Goal: Task Accomplishment & Management: Manage account settings

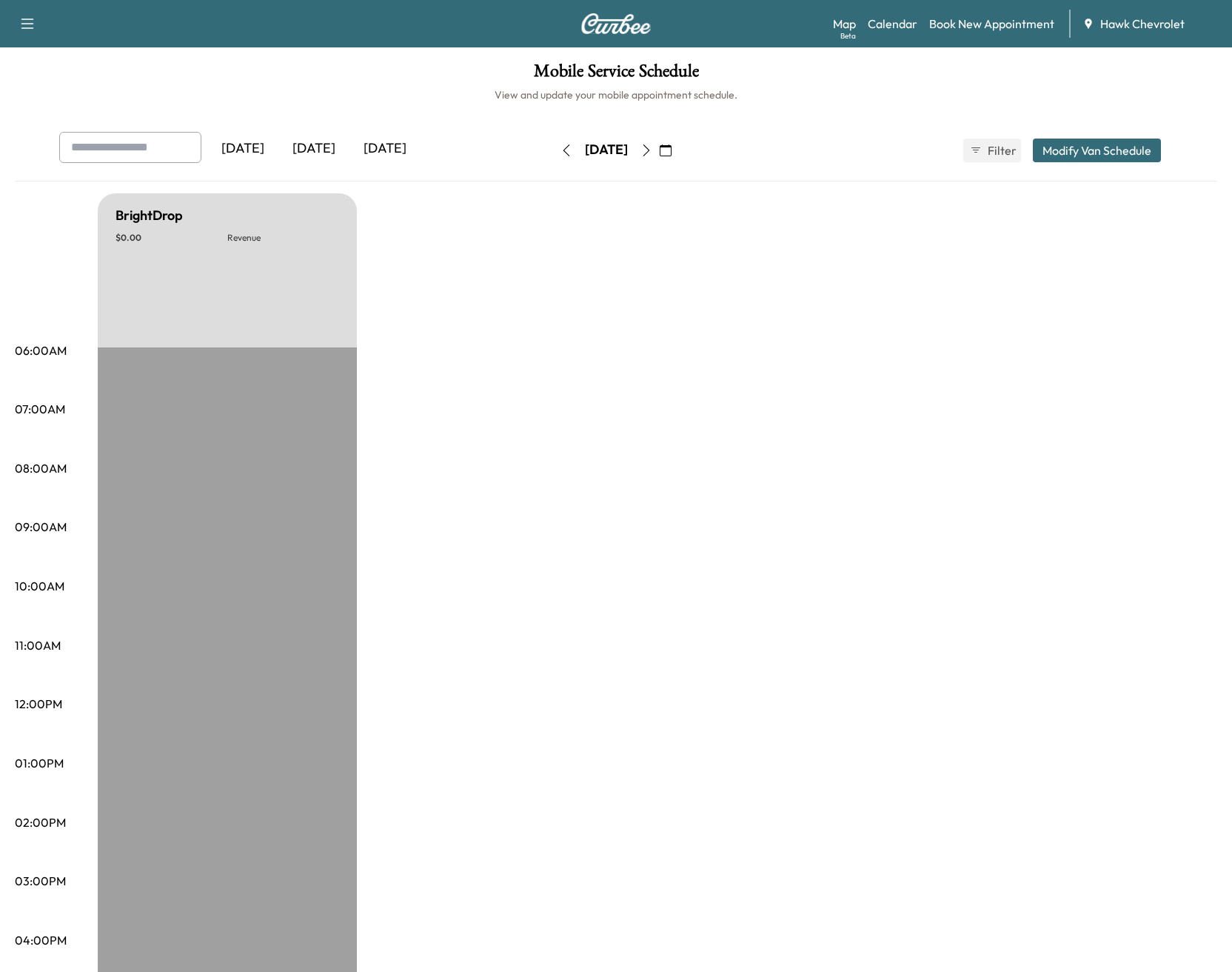
click at [672, 147] on icon "button" at bounding box center [666, 150] width 12 height 12
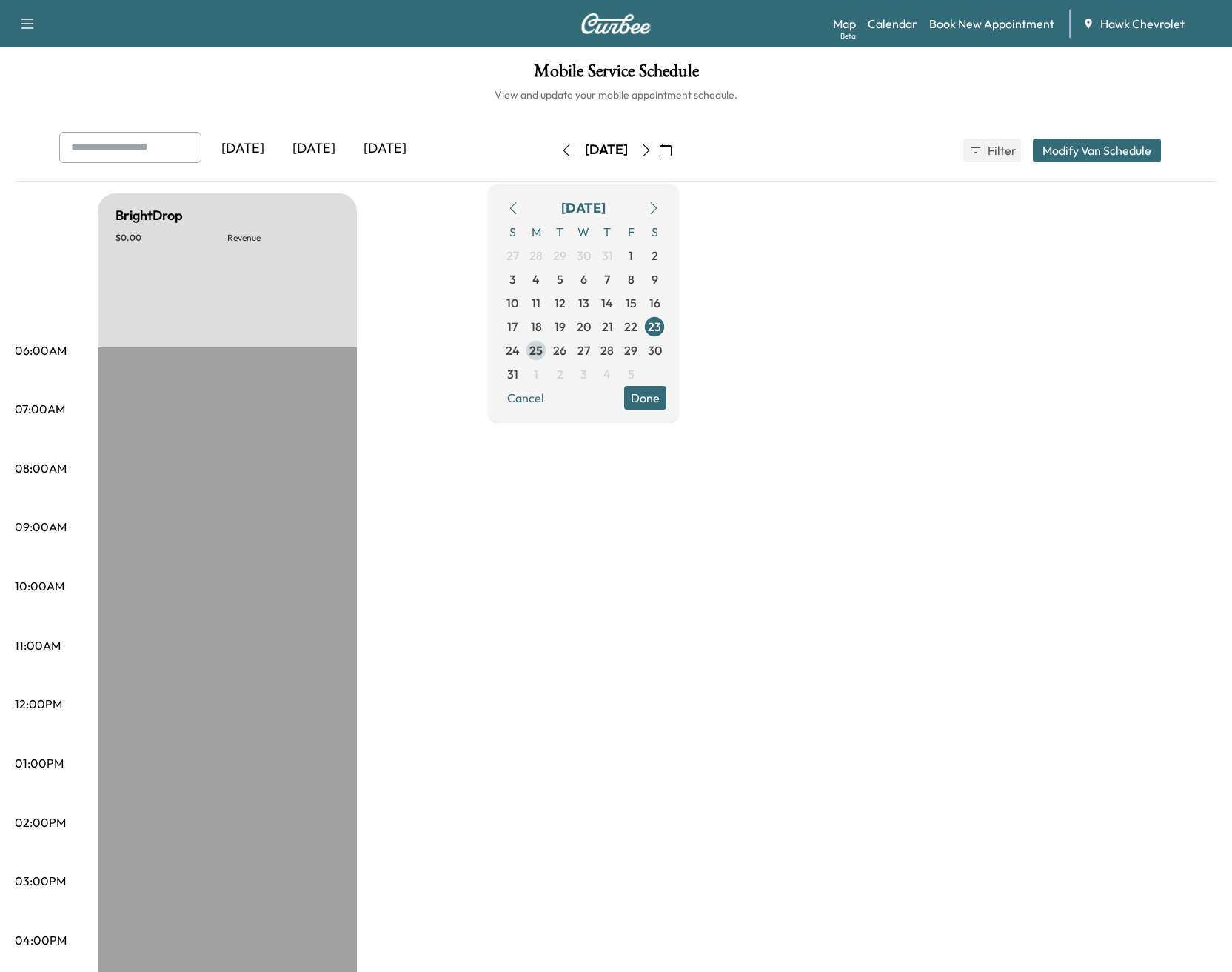
click at [543, 345] on span "25" at bounding box center [535, 350] width 13 height 18
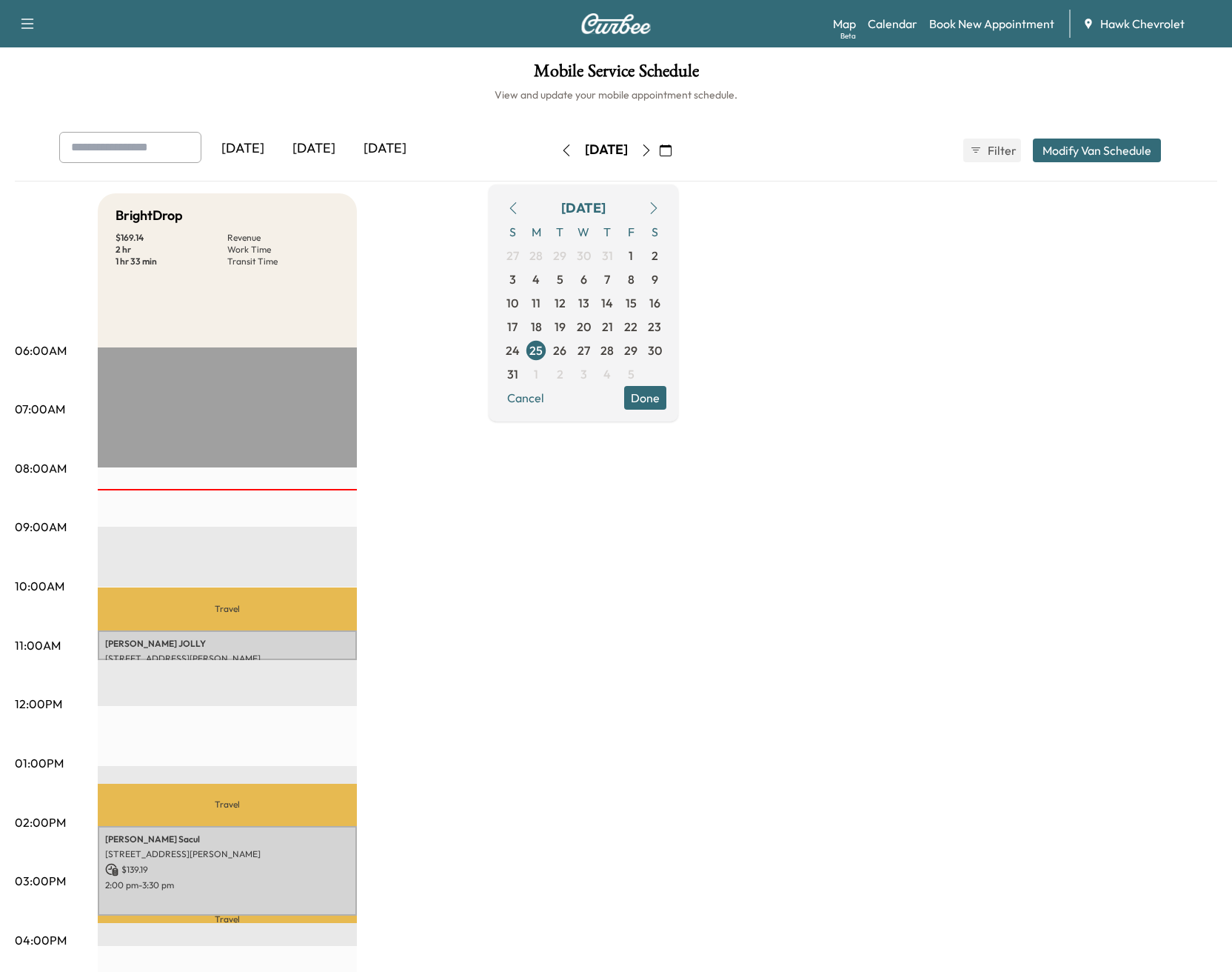
click at [220, 612] on p "Travel" at bounding box center [227, 609] width 259 height 43
click at [234, 654] on p "[STREET_ADDRESS][PERSON_NAME]" at bounding box center [227, 659] width 245 height 12
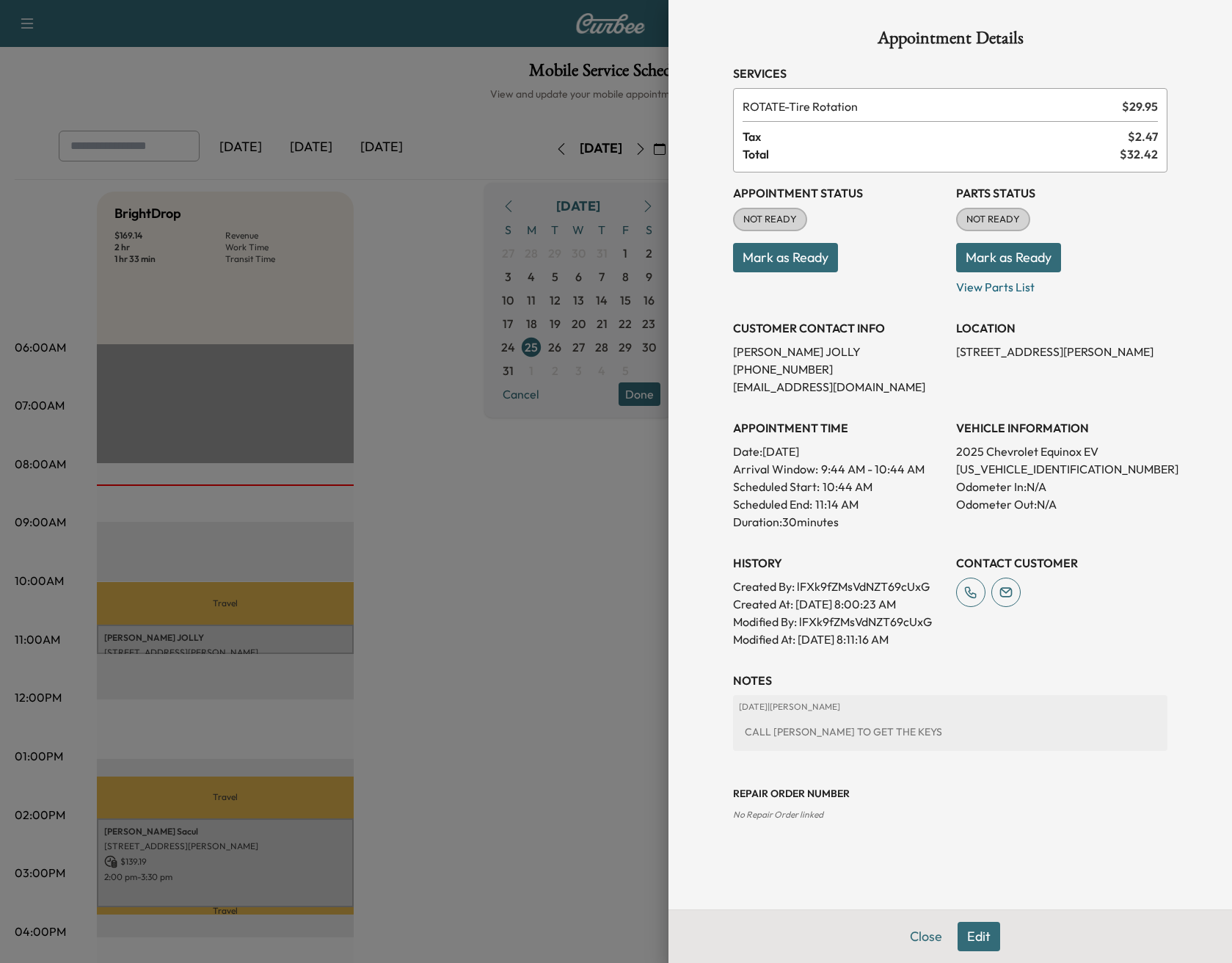
click at [835, 248] on button "Mark as Ready" at bounding box center [786, 258] width 105 height 29
click at [1048, 262] on button "Mark as Ready" at bounding box center [1008, 258] width 105 height 29
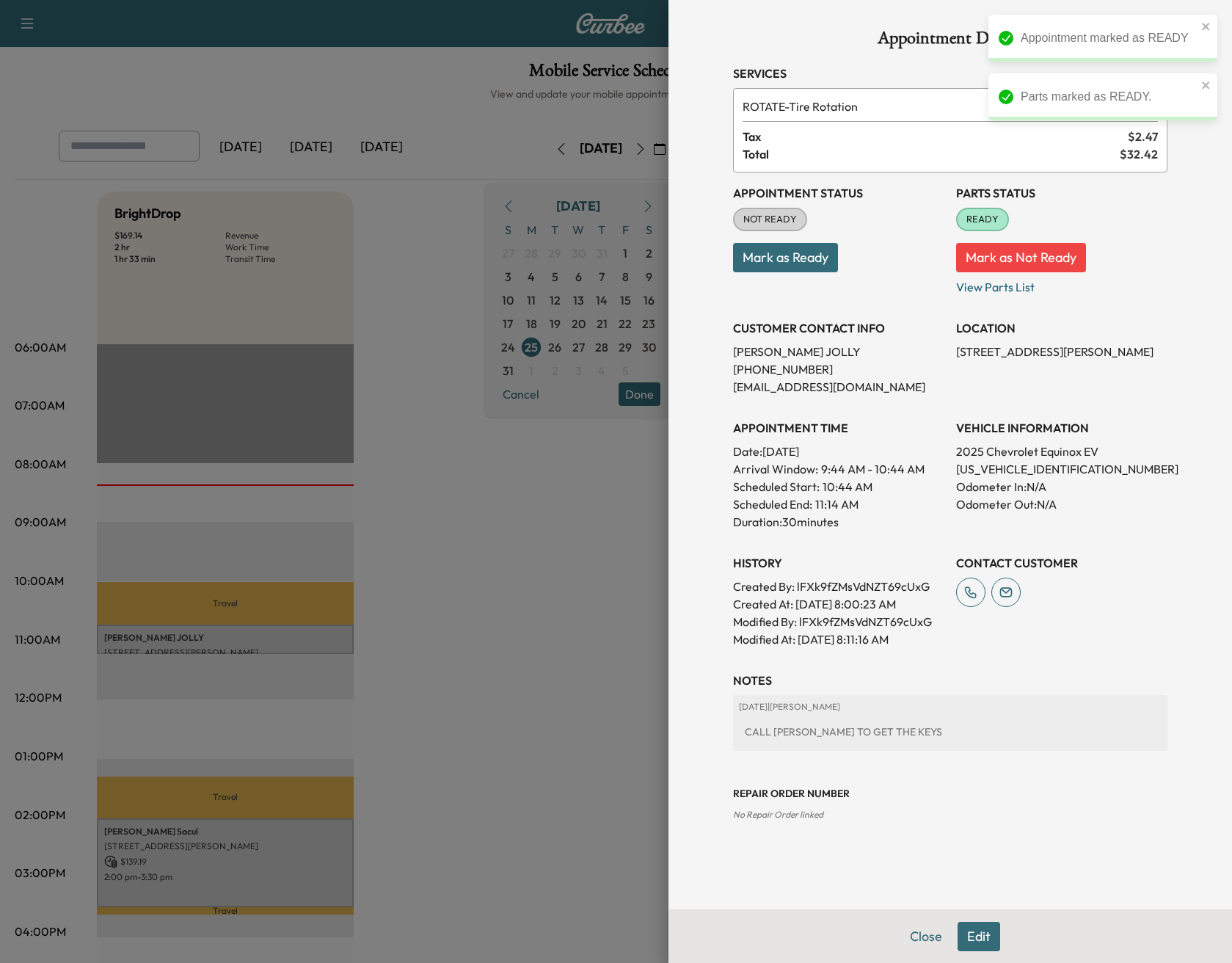
click at [517, 551] on div at bounding box center [616, 482] width 1232 height 963
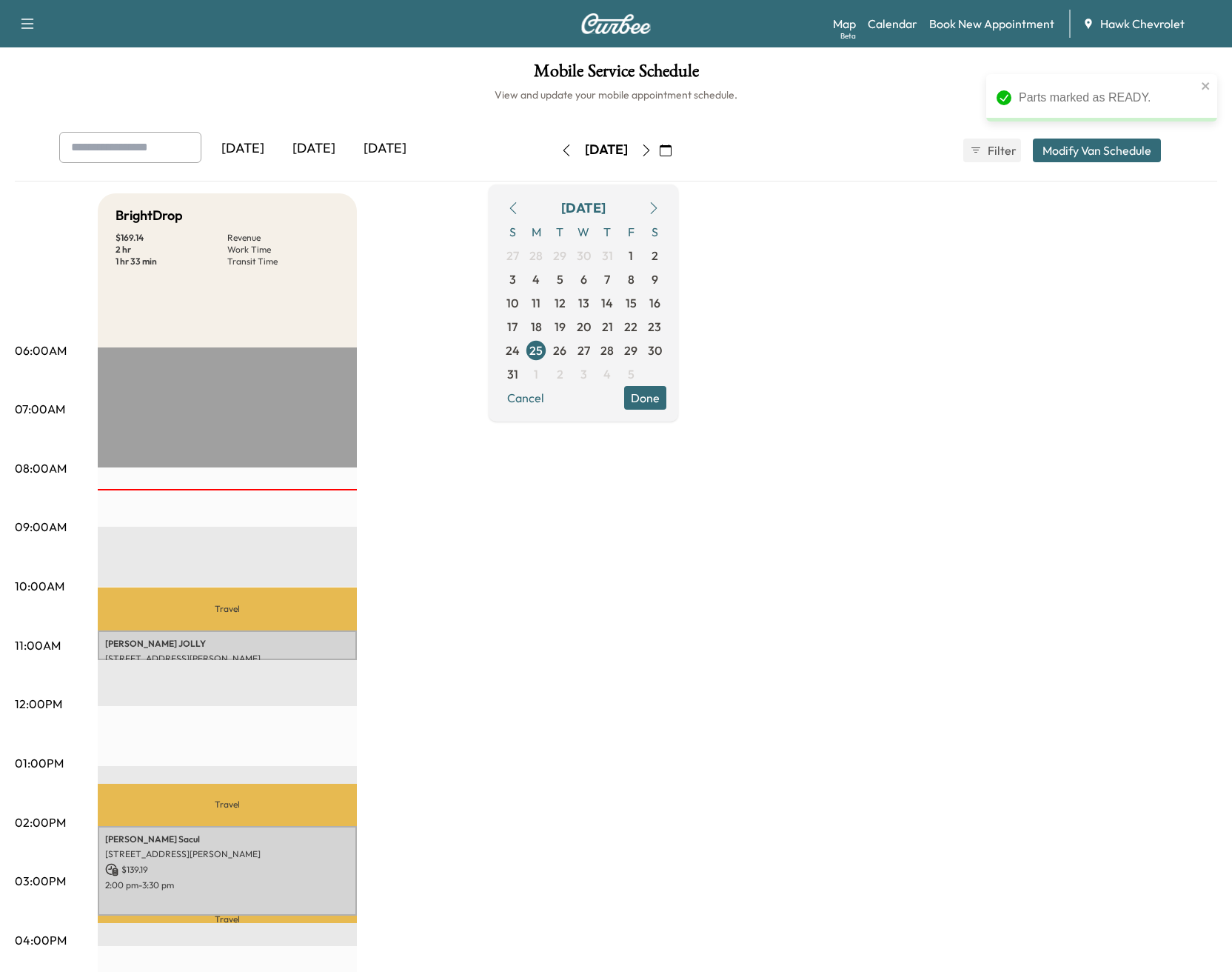
click at [196, 809] on p "Travel" at bounding box center [227, 804] width 259 height 42
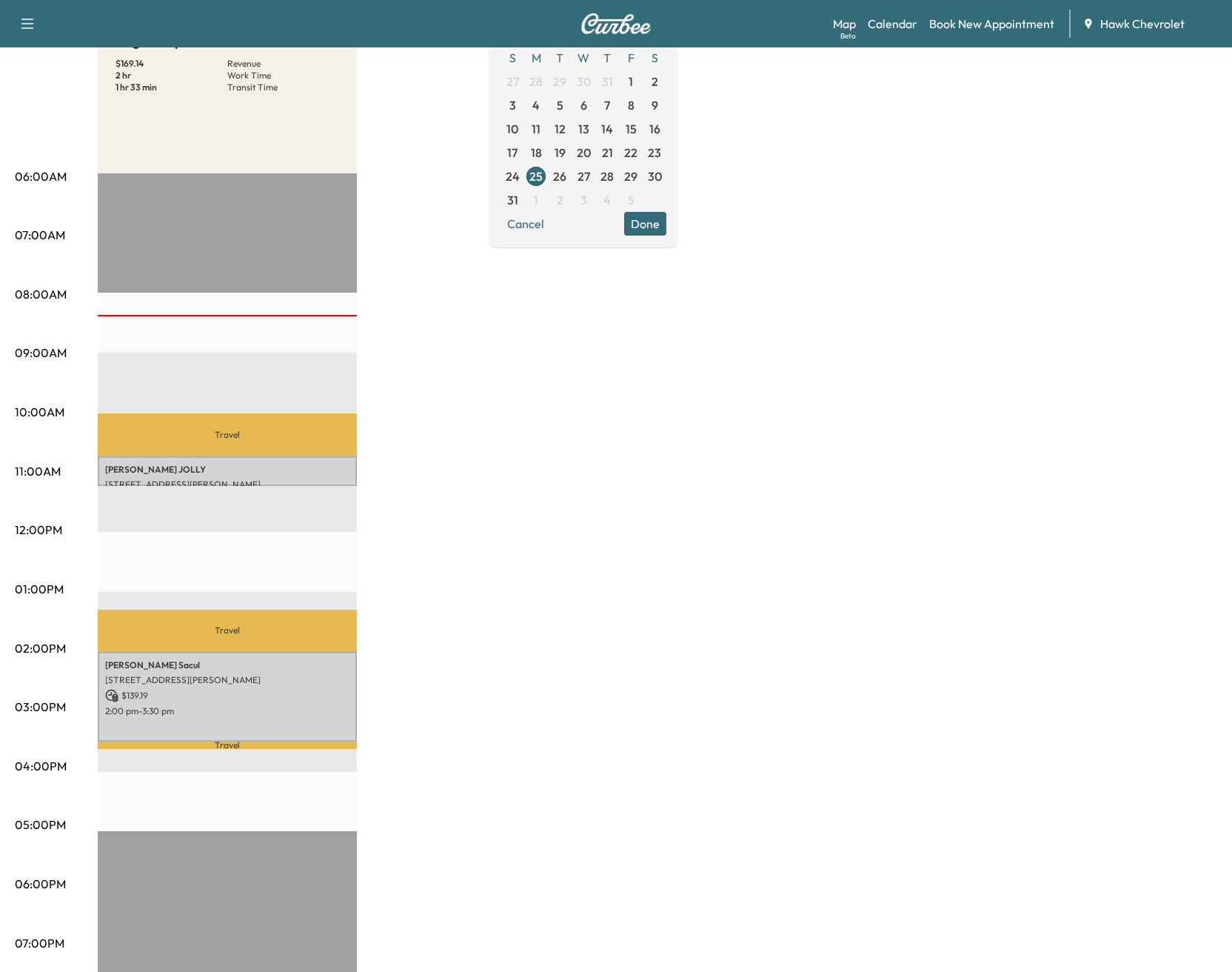
scroll to position [348, 0]
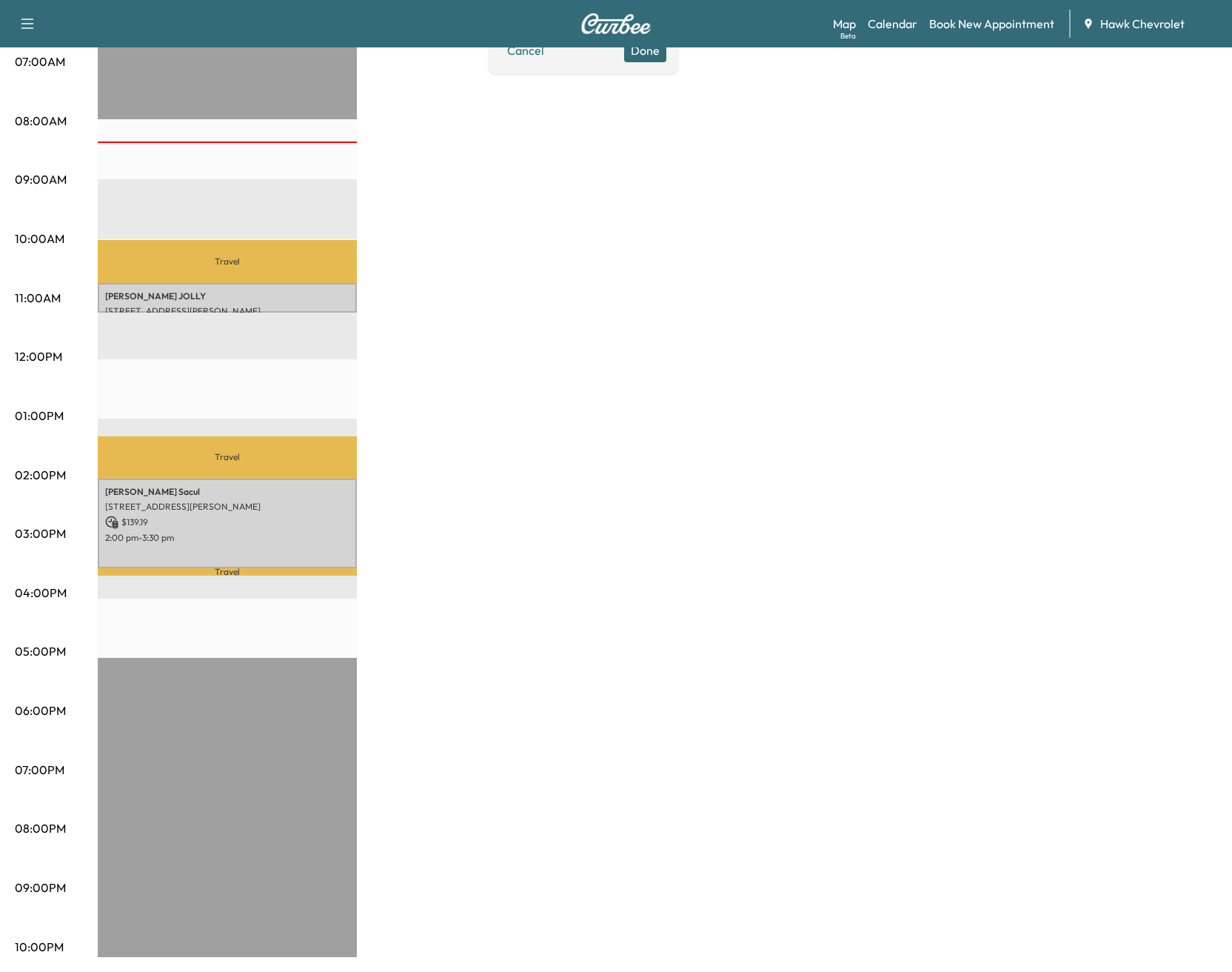
click at [254, 452] on p "Travel" at bounding box center [227, 457] width 259 height 42
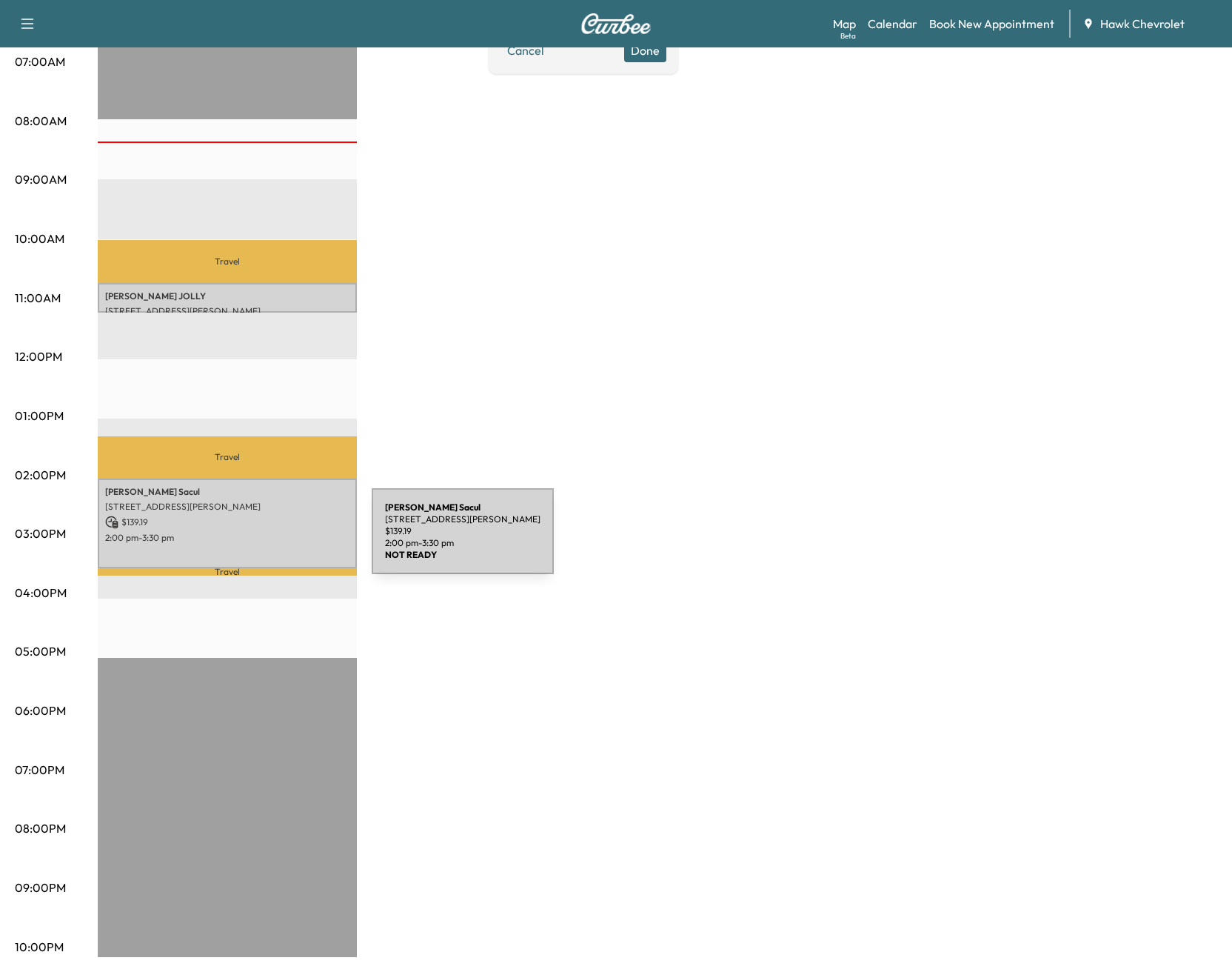
click at [261, 540] on div "[PERSON_NAME] [STREET_ADDRESS][PERSON_NAME] $ 139.19 2:00 pm - 3:30 pm" at bounding box center [227, 523] width 259 height 90
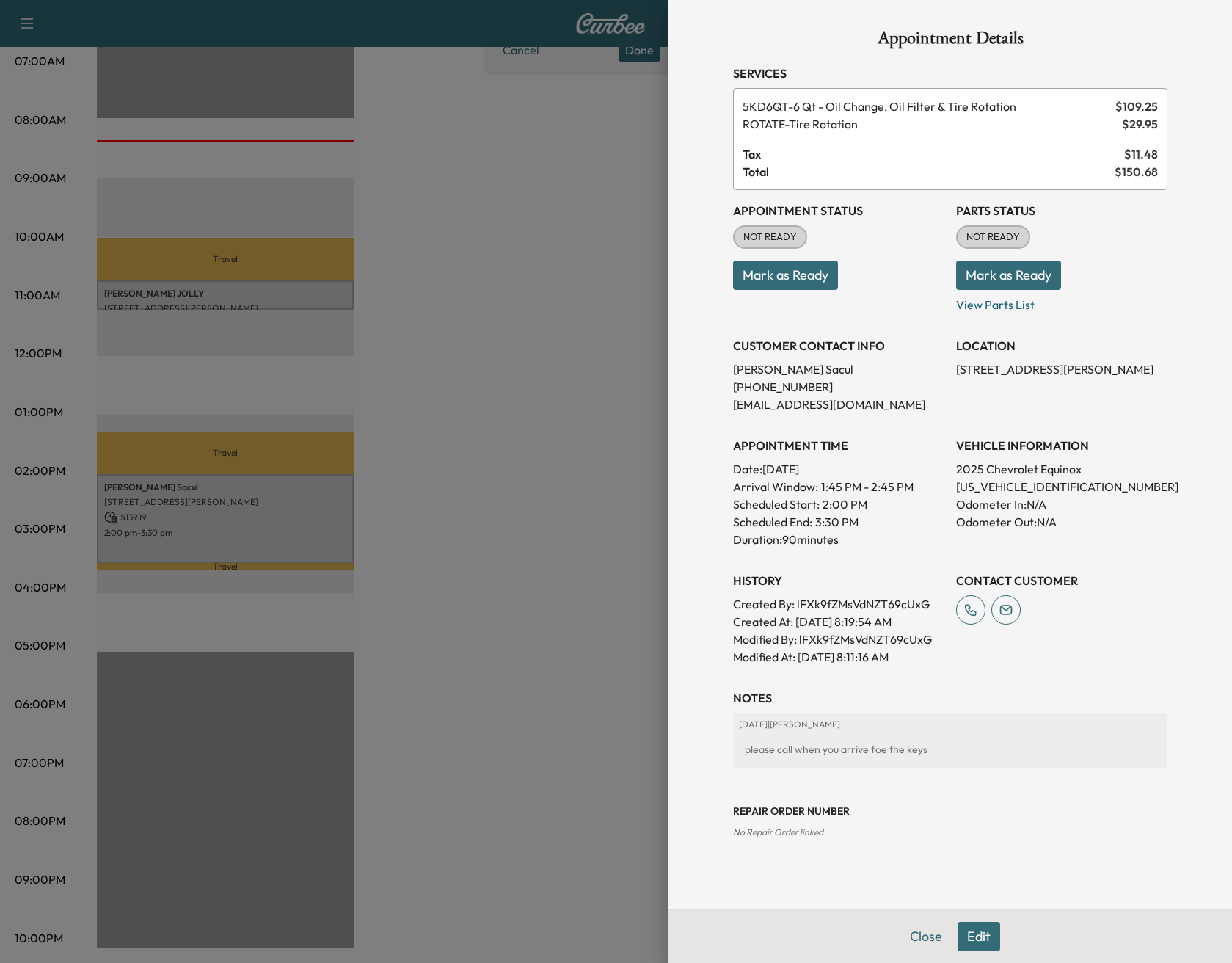
drag, startPoint x: 812, startPoint y: 280, endPoint x: 955, endPoint y: 266, distance: 143.7
click at [812, 280] on button "Mark as Ready" at bounding box center [786, 275] width 105 height 29
click at [1082, 260] on p "Mark as Ready" at bounding box center [1062, 269] width 212 height 41
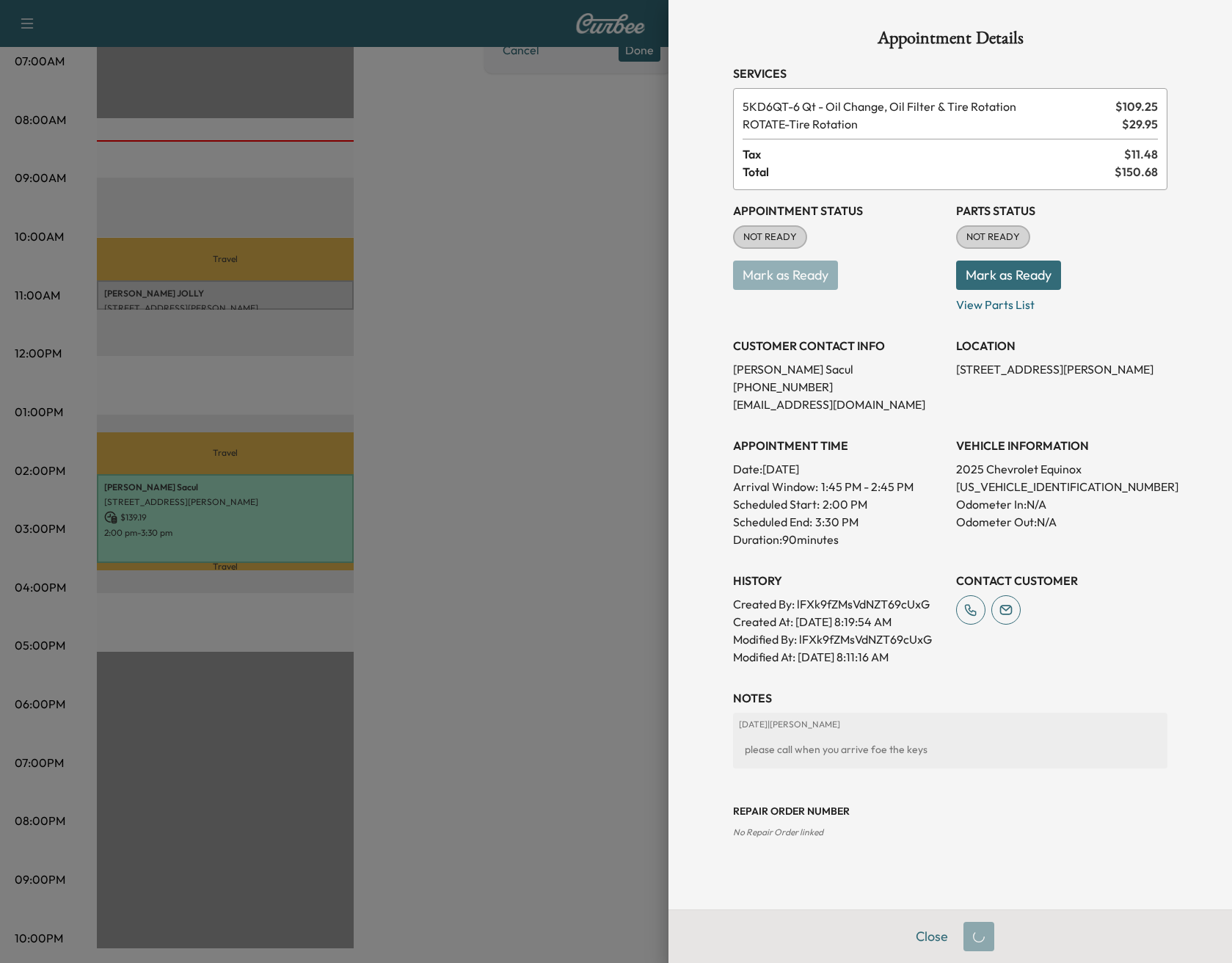
click at [1068, 270] on p "Mark as Ready" at bounding box center [1062, 269] width 212 height 41
click at [1047, 278] on button "Mark as Ready" at bounding box center [1008, 275] width 105 height 29
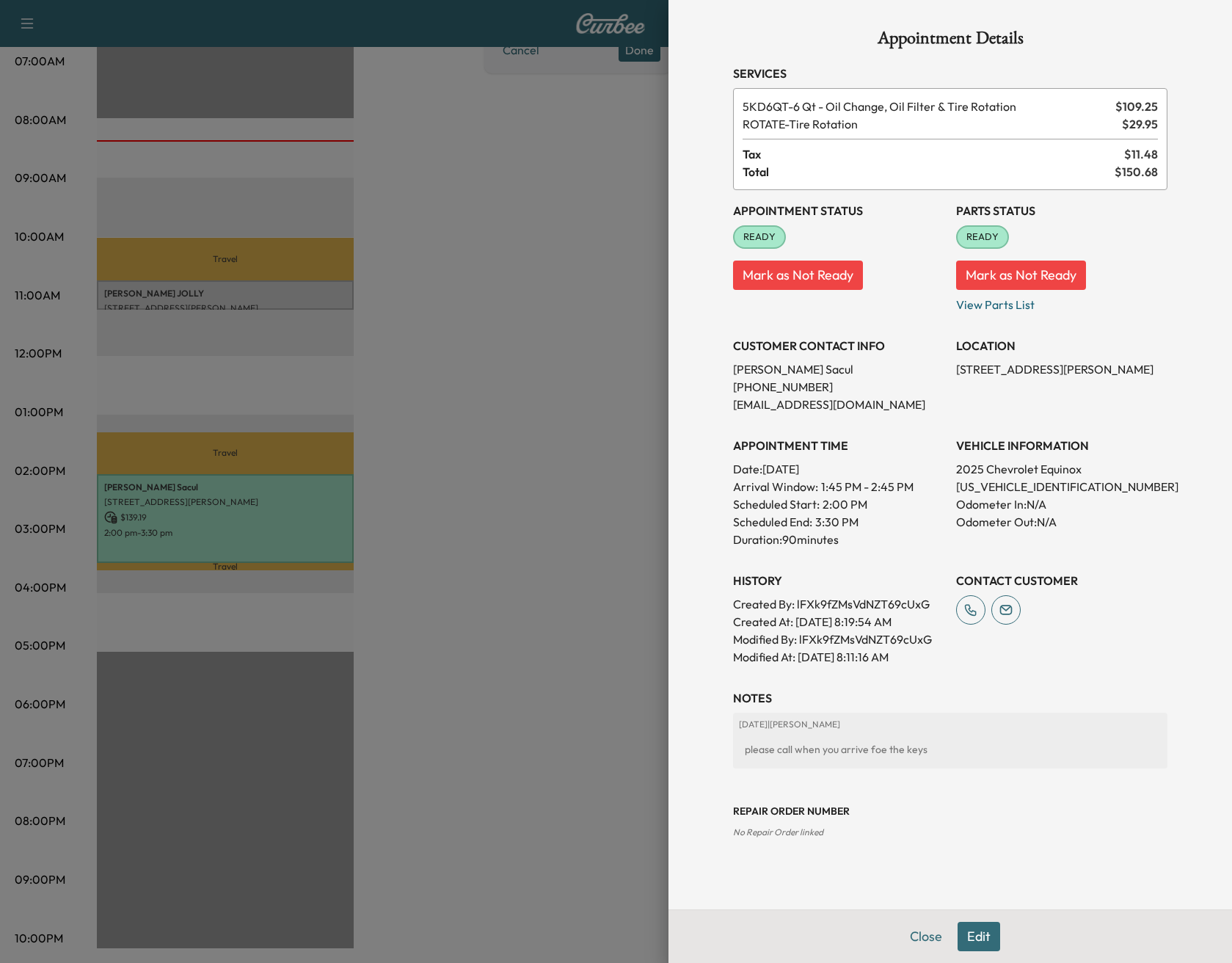
click at [601, 325] on div at bounding box center [616, 482] width 1232 height 963
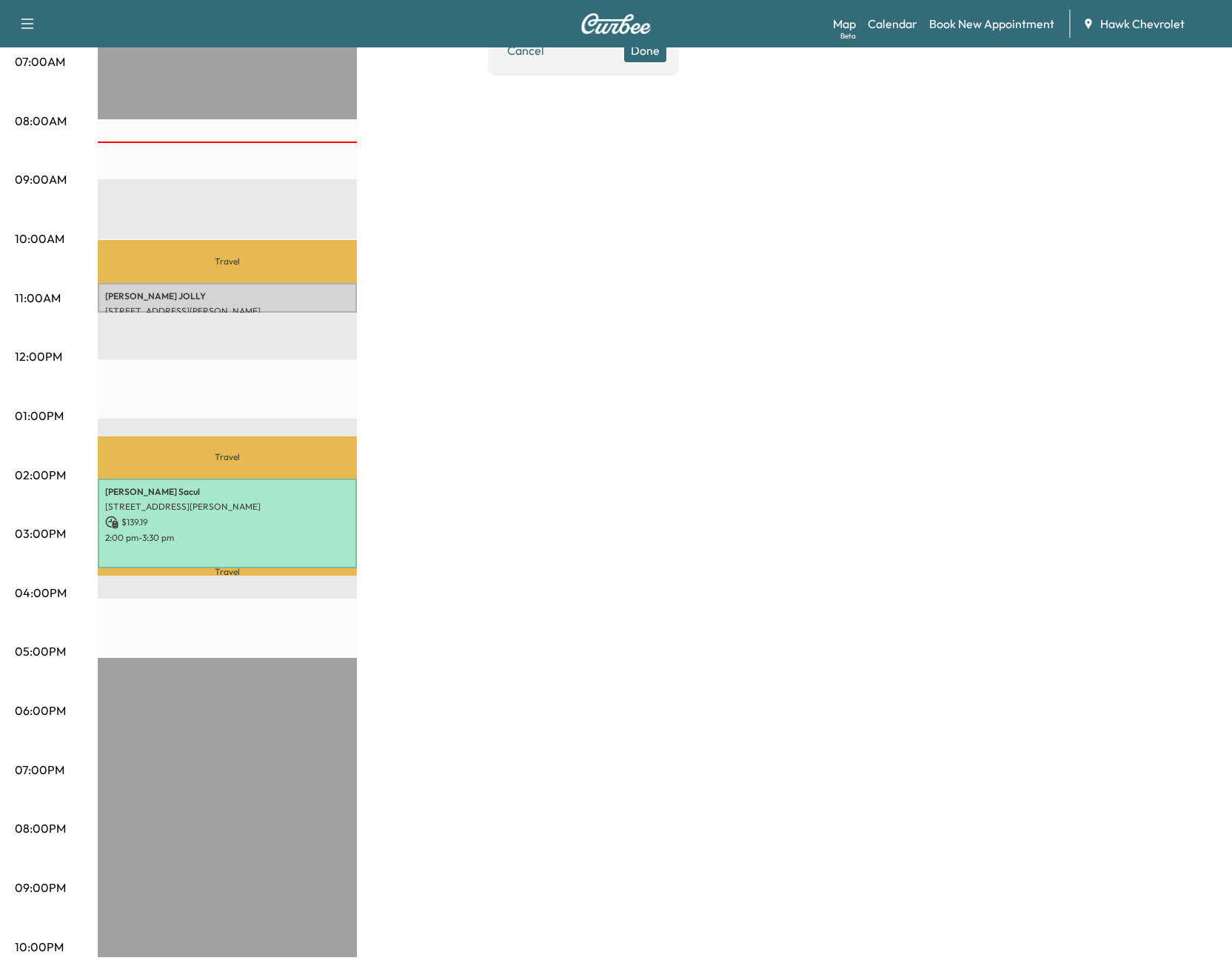
click at [278, 261] on p "Travel" at bounding box center [227, 262] width 259 height 43
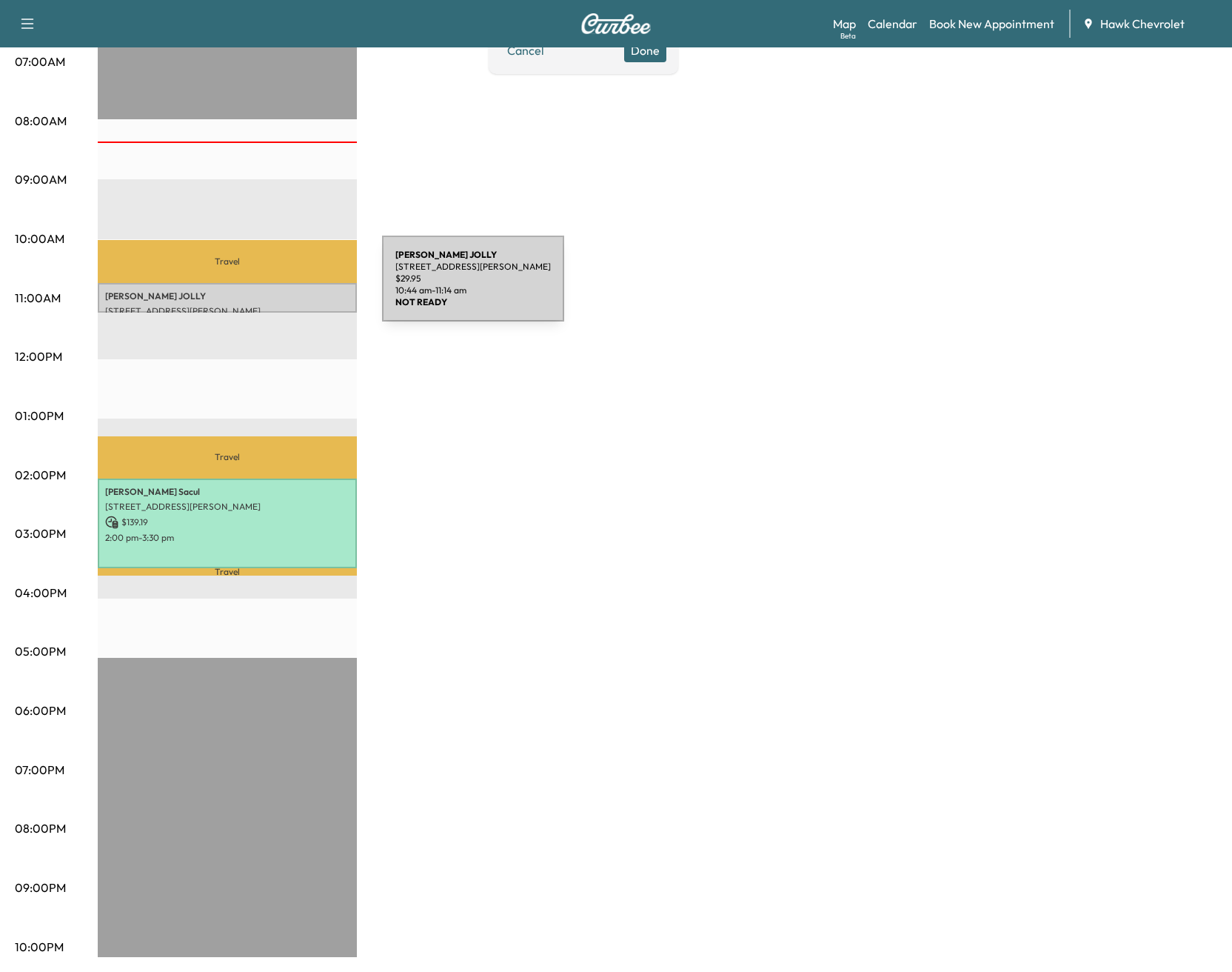
click at [271, 291] on p "[PERSON_NAME]" at bounding box center [227, 297] width 245 height 12
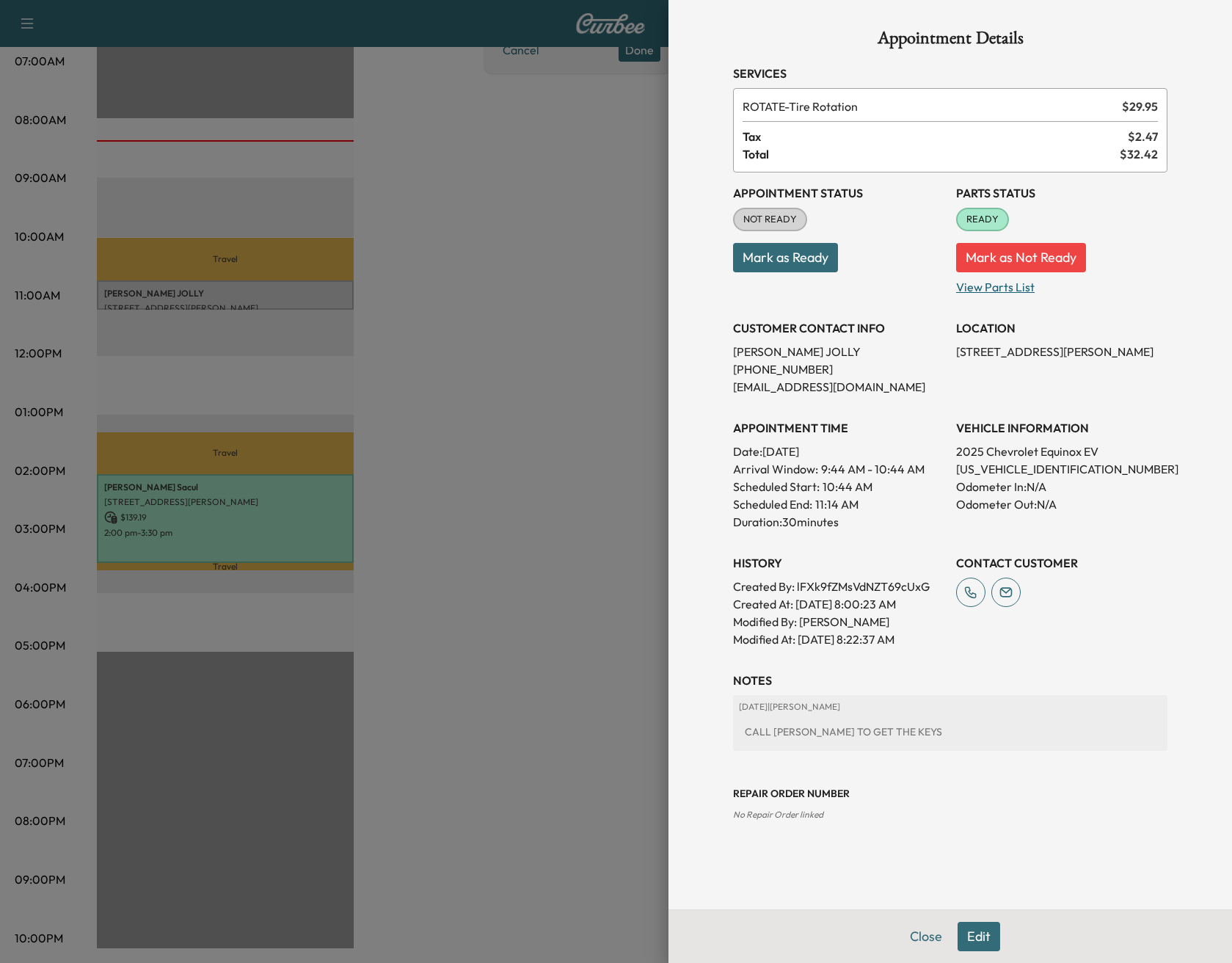
click at [1012, 292] on p "View Parts List" at bounding box center [1062, 284] width 212 height 23
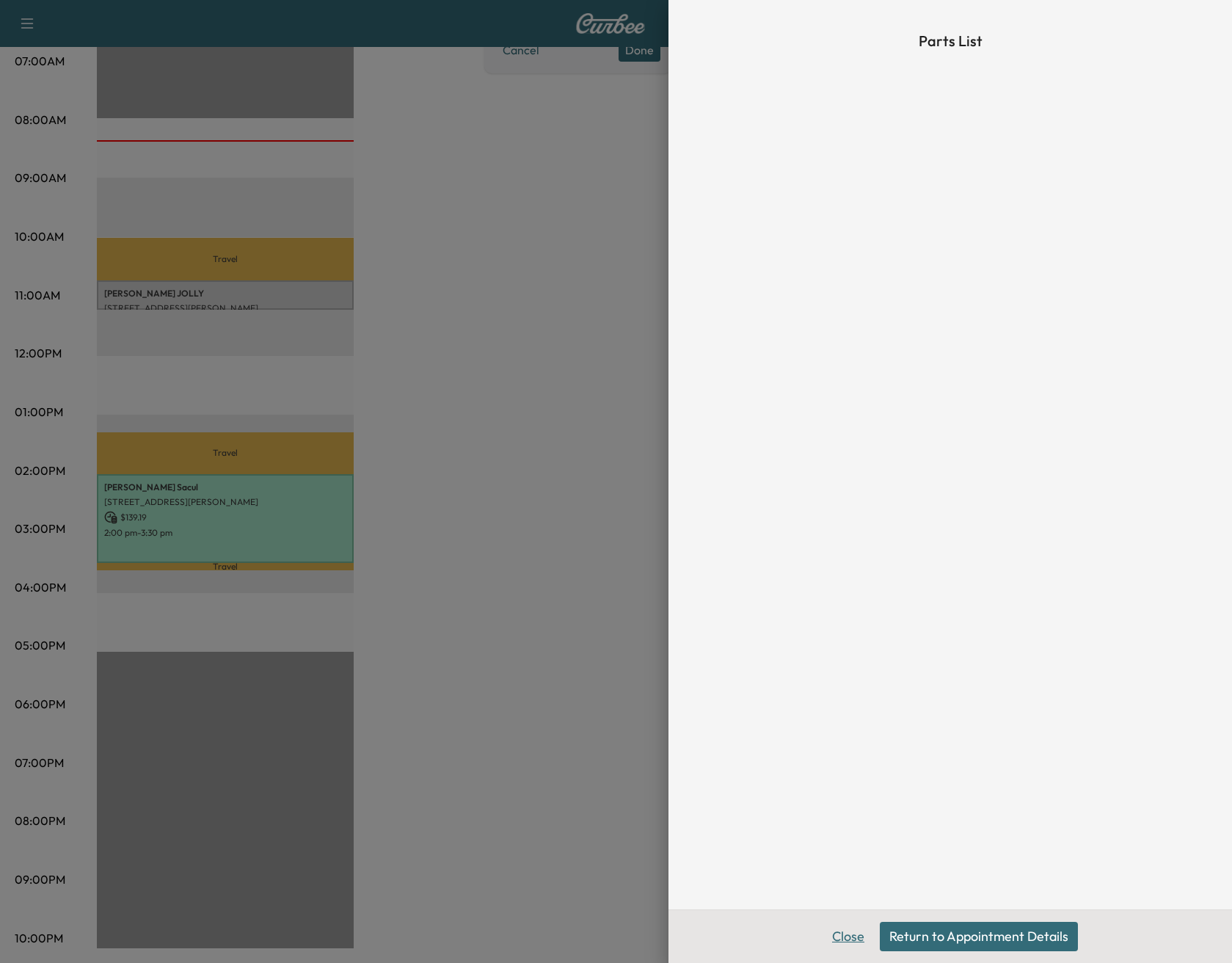
click at [866, 932] on button "Close" at bounding box center [848, 936] width 51 height 29
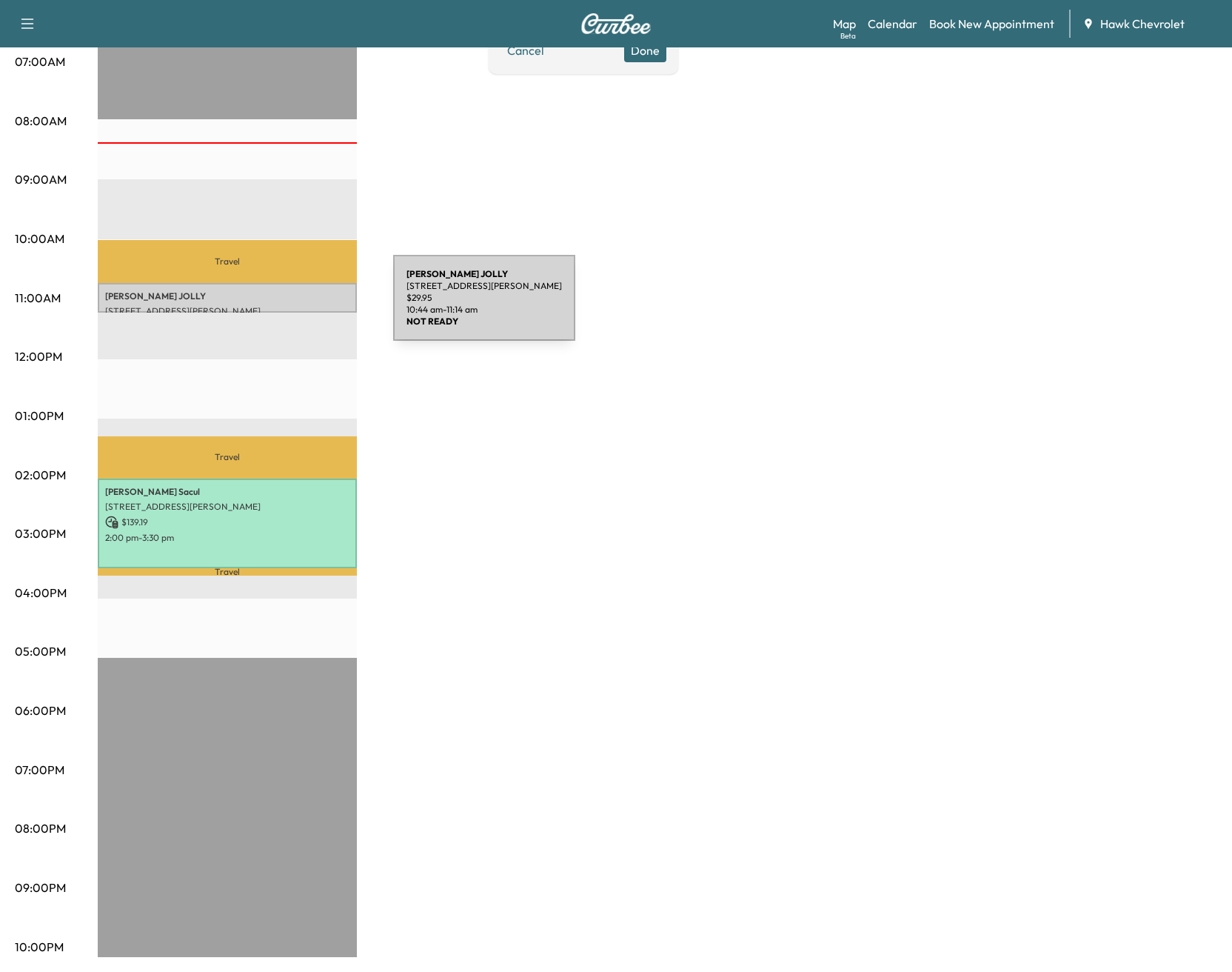
click at [283, 305] on p "[STREET_ADDRESS][PERSON_NAME]" at bounding box center [227, 311] width 245 height 12
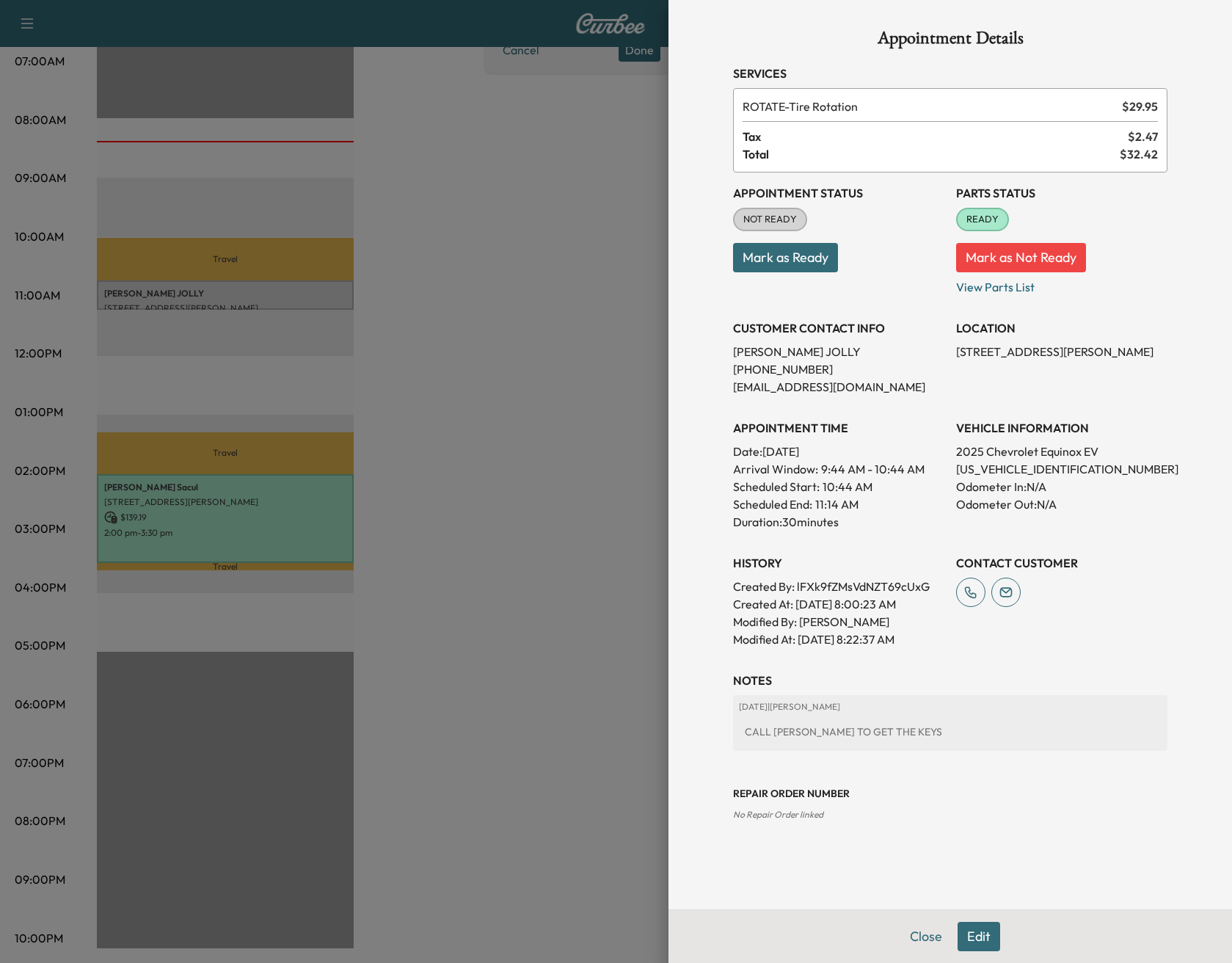
click at [784, 265] on button "Mark as Ready" at bounding box center [786, 258] width 105 height 29
click at [485, 363] on div at bounding box center [616, 482] width 1232 height 963
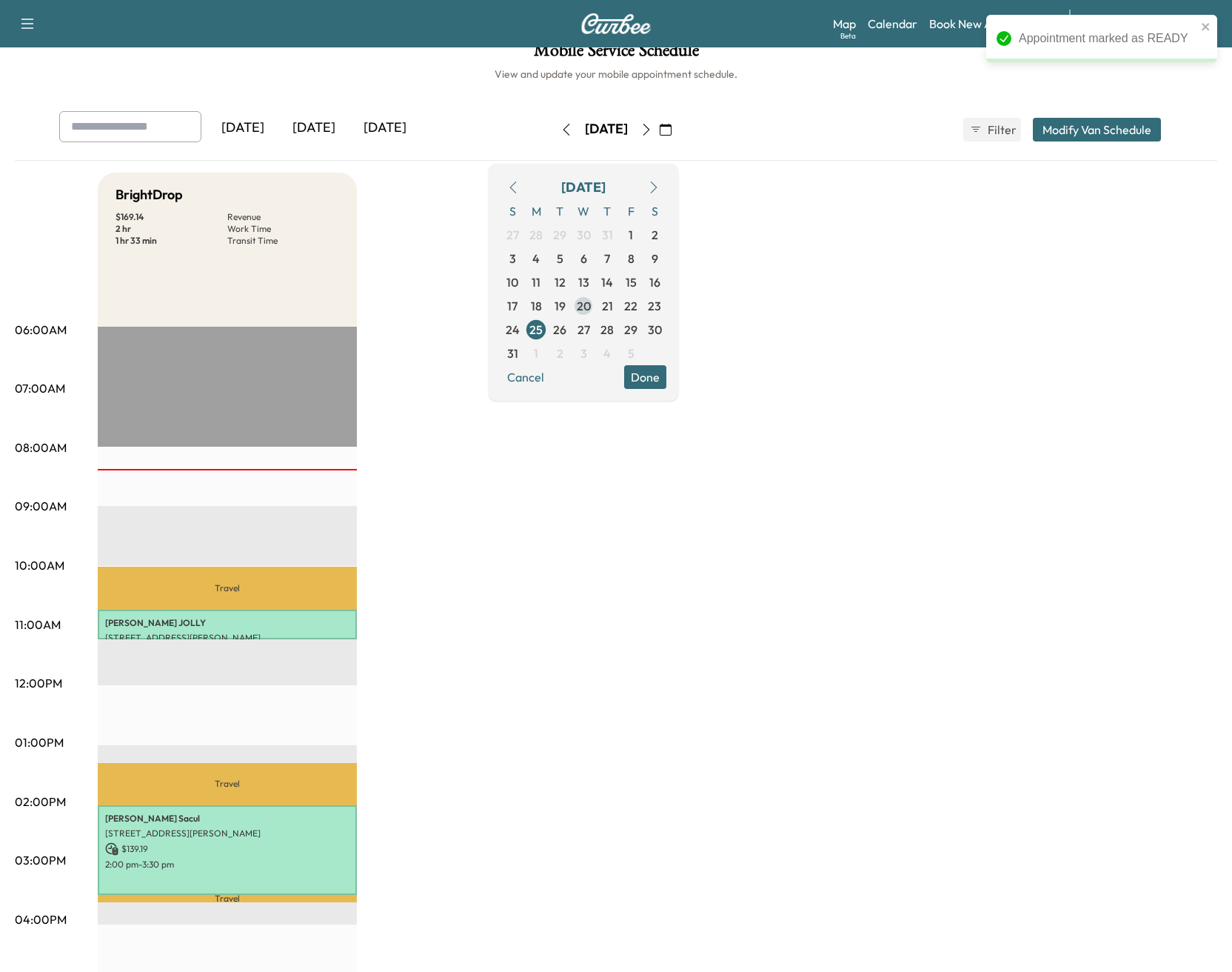
scroll to position [0, 0]
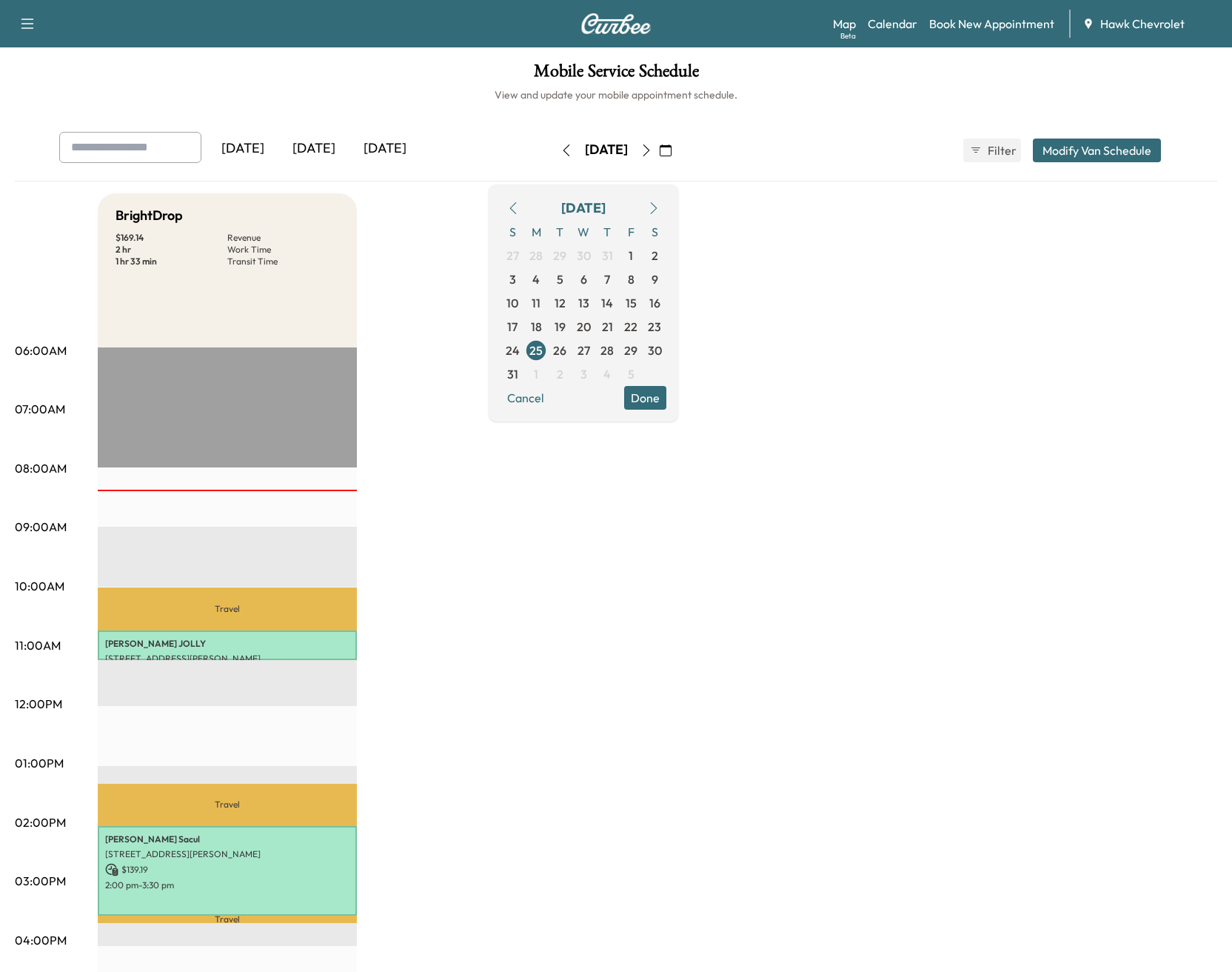
click at [956, 496] on div "BrightDrop $ 169.14 Revenue 2 hr Work Time 1 hr 33 min Transit Time Travel [PER…" at bounding box center [657, 749] width 1120 height 1111
click at [792, 224] on div "BrightDrop $ 169.14 Revenue 2 hr Work Time 1 hr 33 min Transit Time Travel [PER…" at bounding box center [657, 749] width 1120 height 1111
click at [667, 399] on button "Done" at bounding box center [645, 397] width 42 height 23
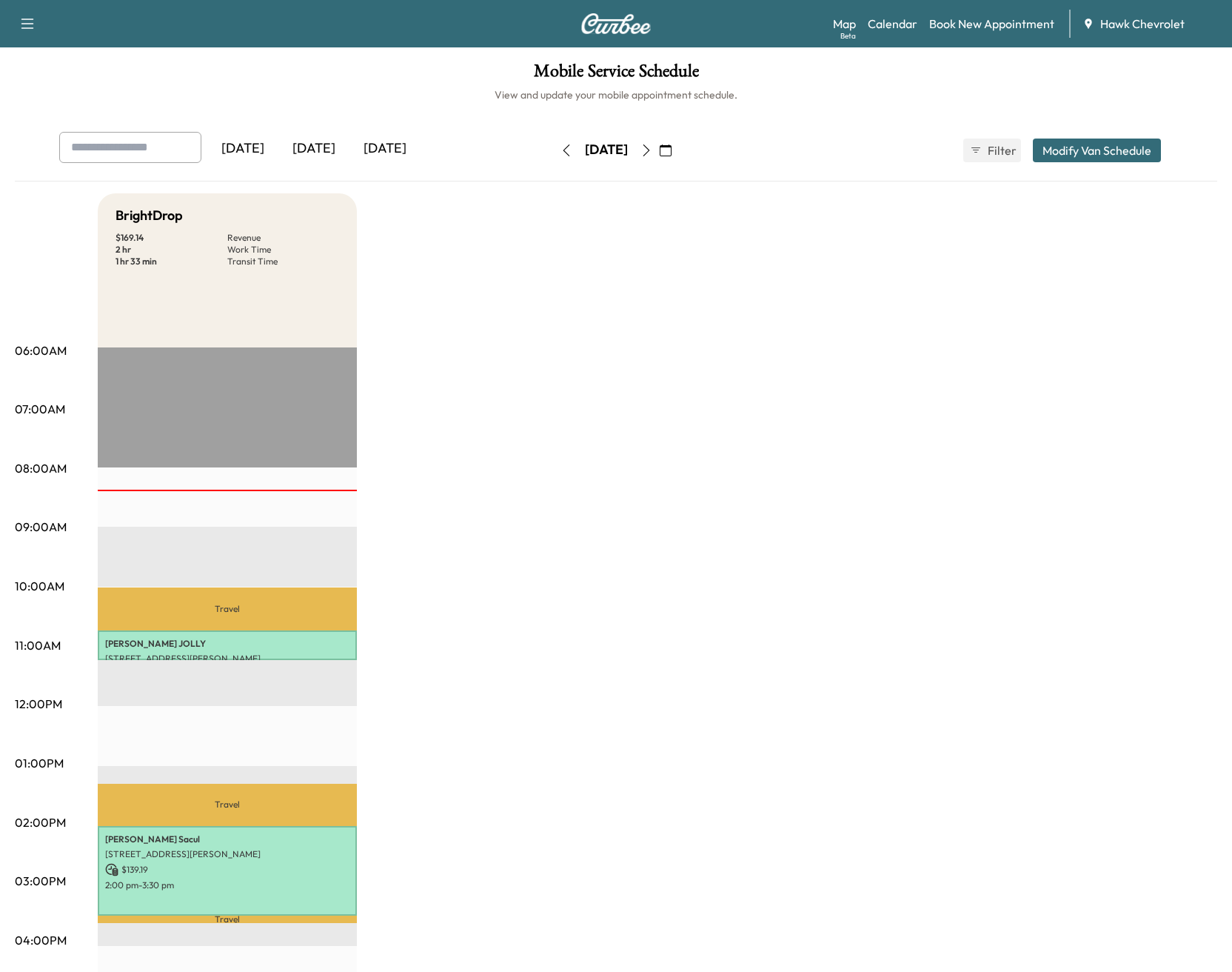
click at [386, 157] on div "[DATE]" at bounding box center [385, 148] width 71 height 34
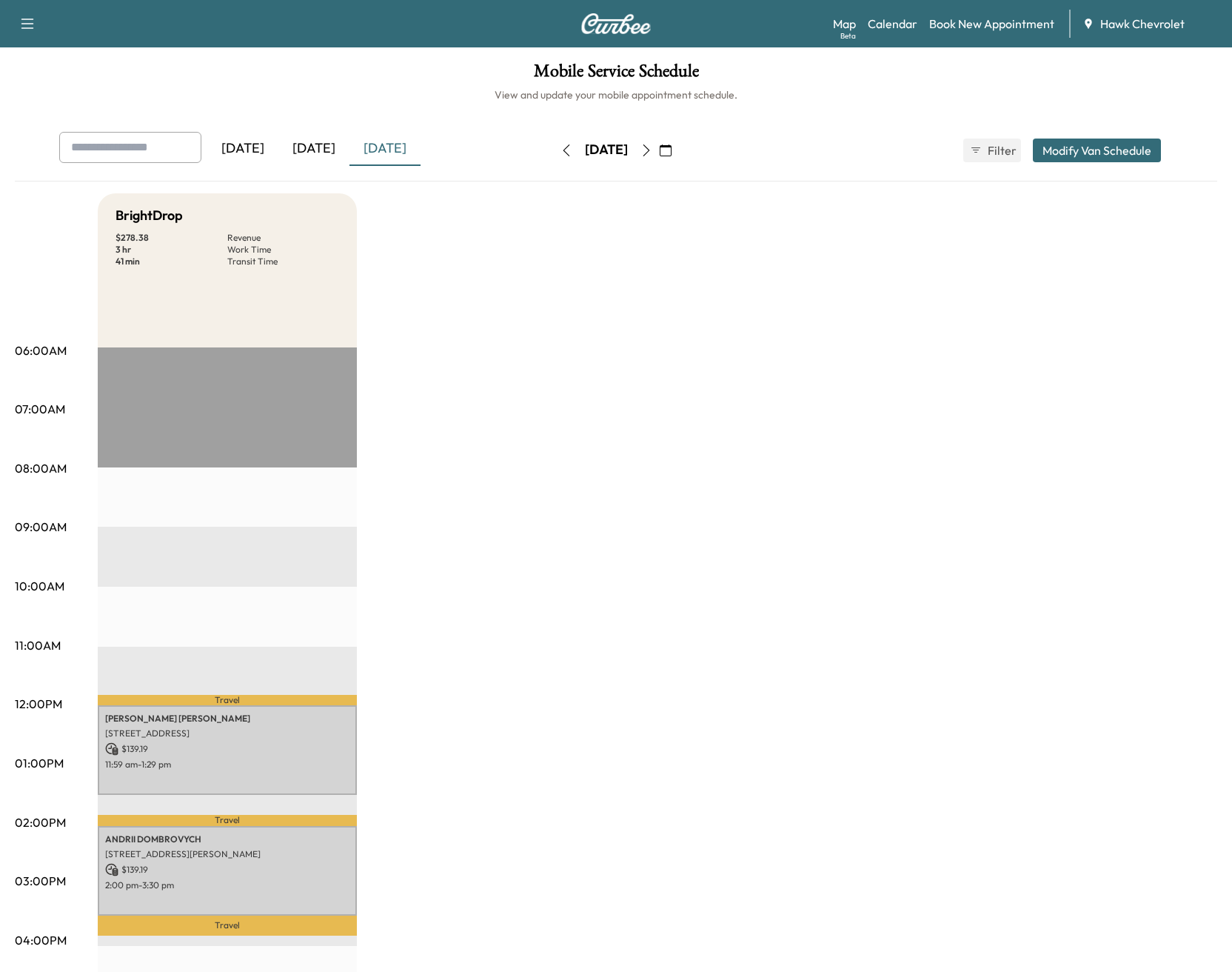
click at [679, 150] on button "button" at bounding box center [666, 150] width 25 height 23
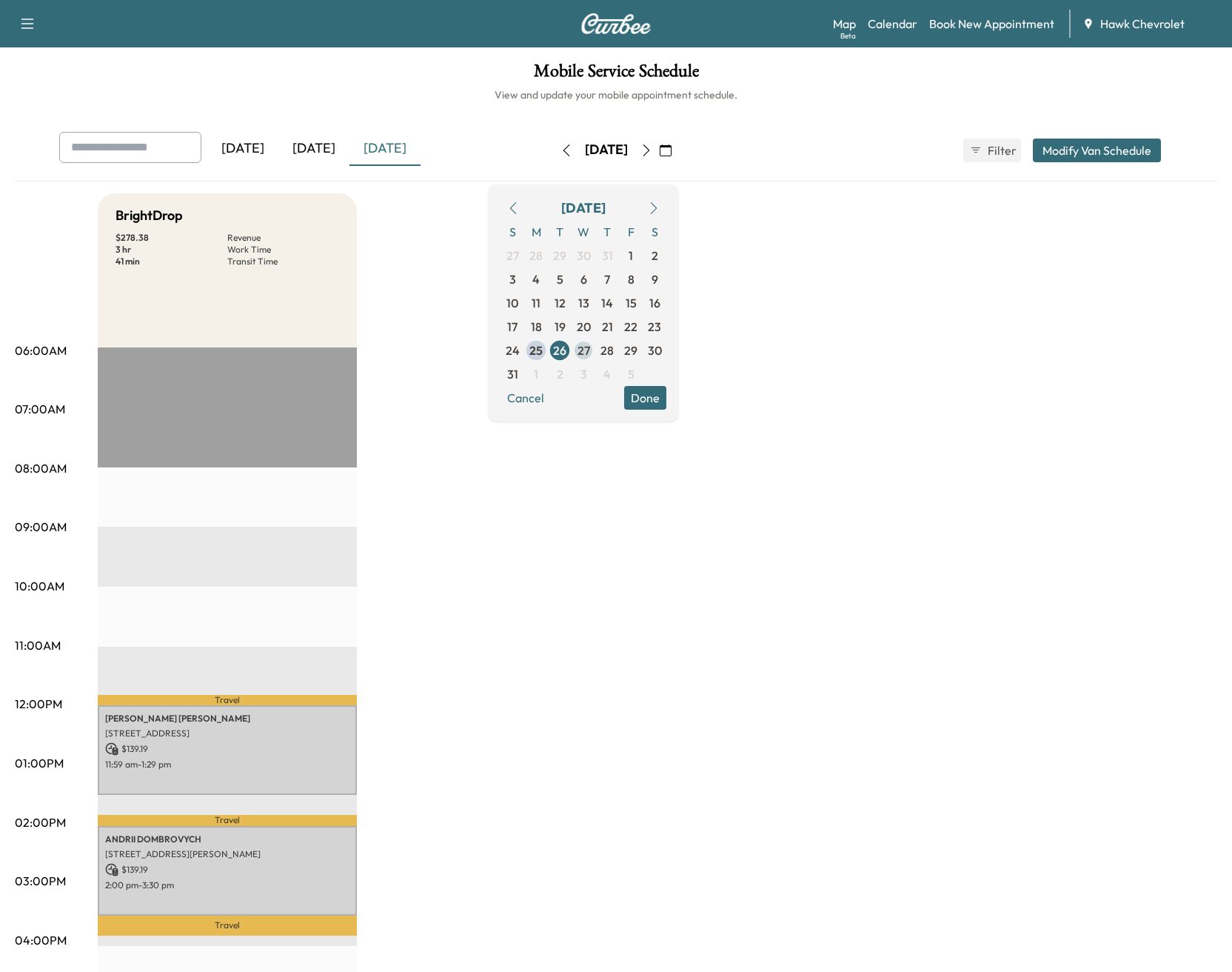
click at [590, 353] on span "27" at bounding box center [584, 350] width 13 height 18
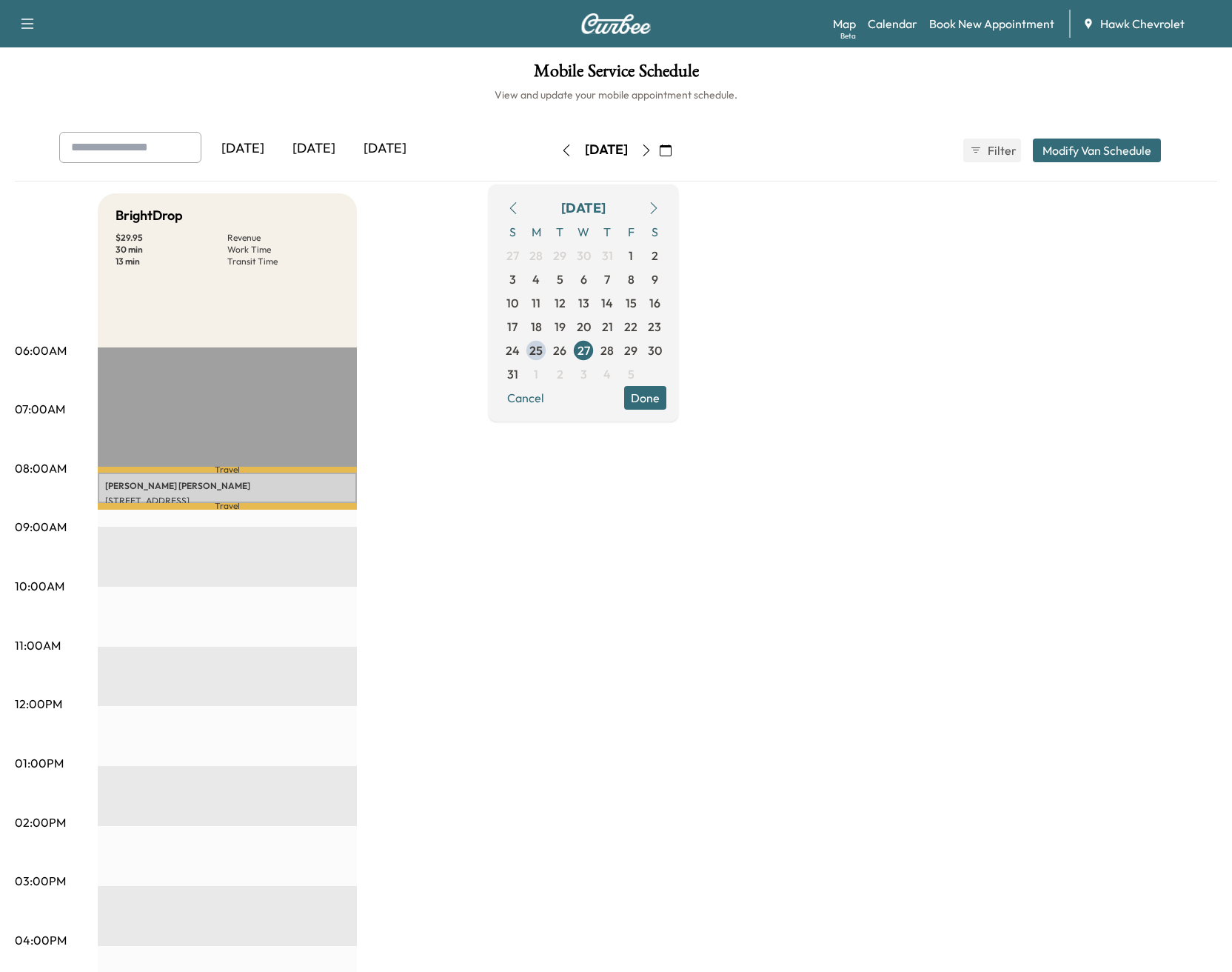
click at [859, 28] on div "Map Beta Calendar Book New Appointment Hawk Chevrolet" at bounding box center [1027, 23] width 387 height 29
click at [855, 29] on link "Map Beta" at bounding box center [845, 23] width 23 height 18
